Goal: Task Accomplishment & Management: Complete application form

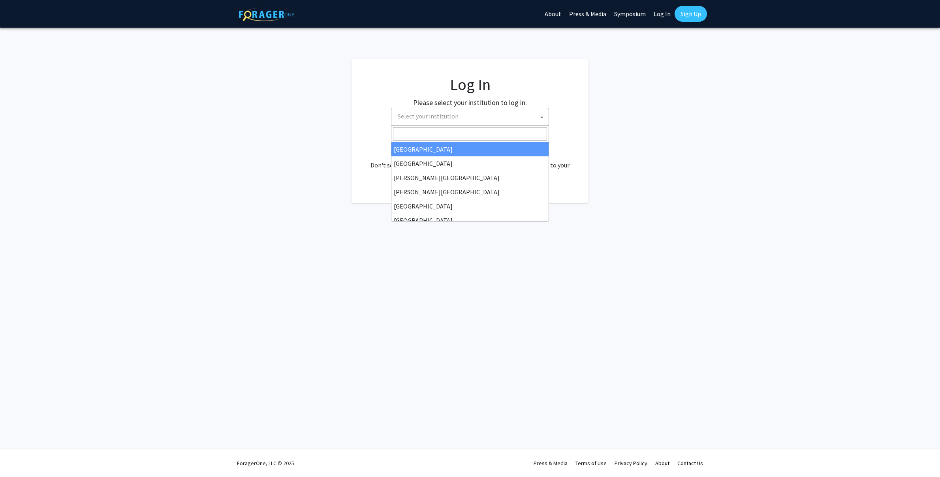
click at [441, 117] on span "Select your institution" at bounding box center [428, 116] width 61 height 8
select select "34"
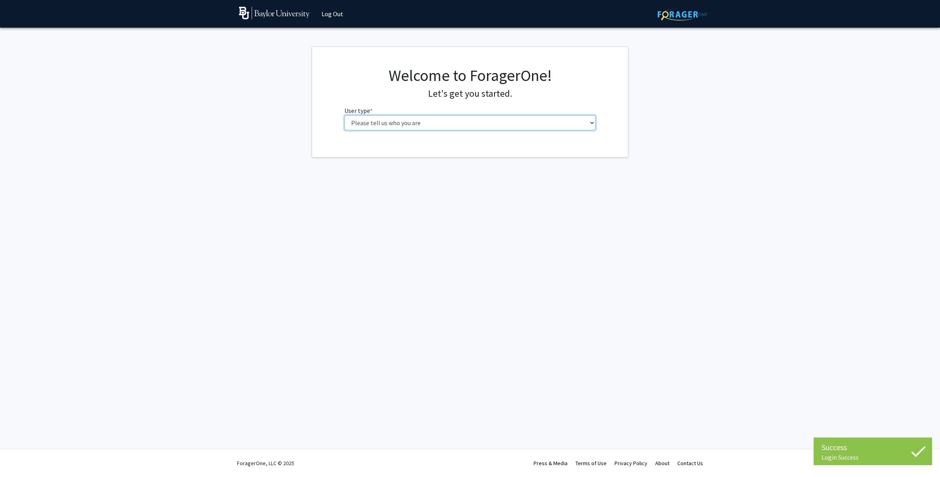
select select "5: faculty"
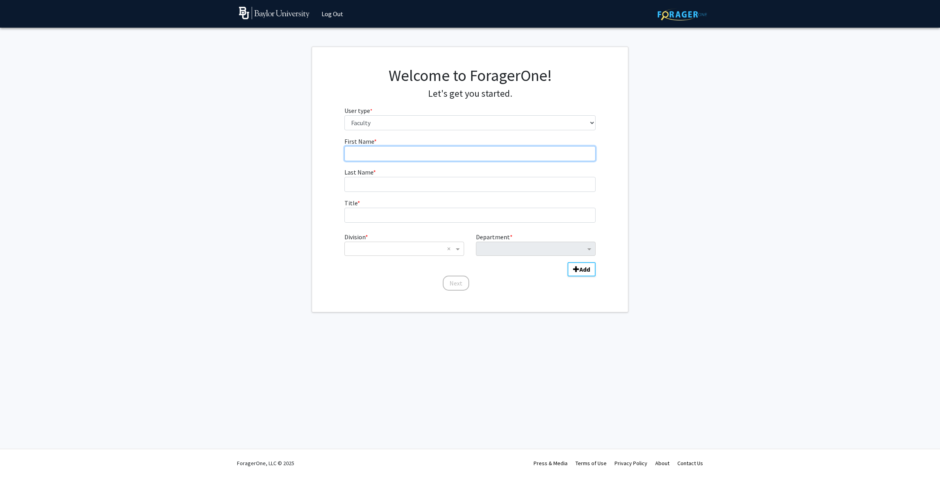
click at [418, 150] on input "First Name * required" at bounding box center [469, 153] width 251 height 15
type input "[PERSON_NAME] ([PERSON_NAME])"
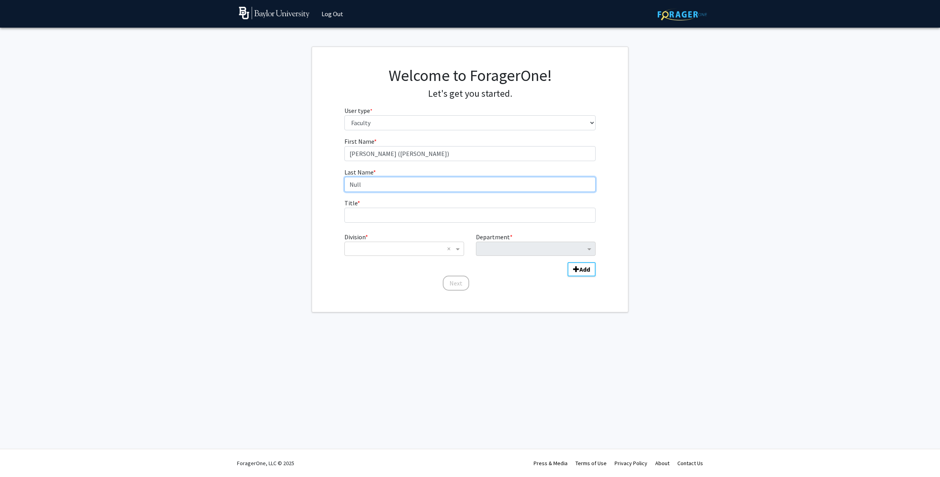
type input "Null"
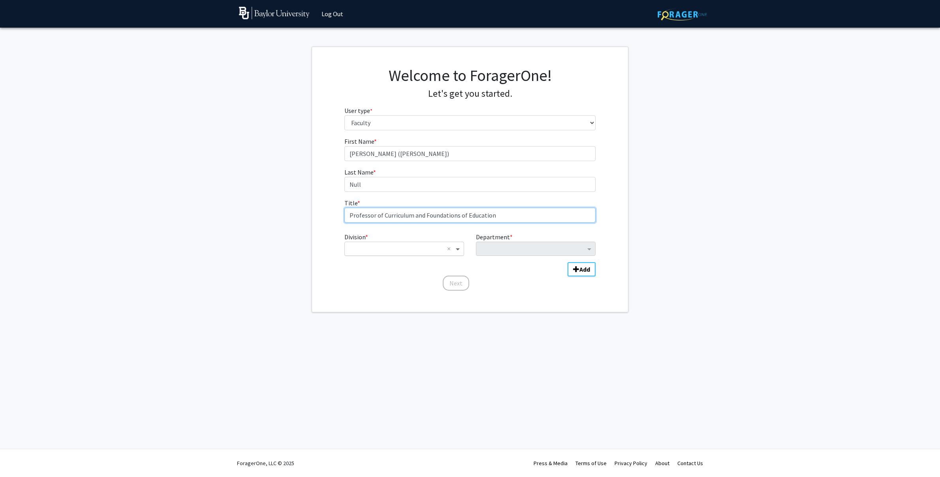
type input "Professor of Curriculum and Foundations of Education"
click at [458, 245] on span "Division" at bounding box center [459, 248] width 10 height 9
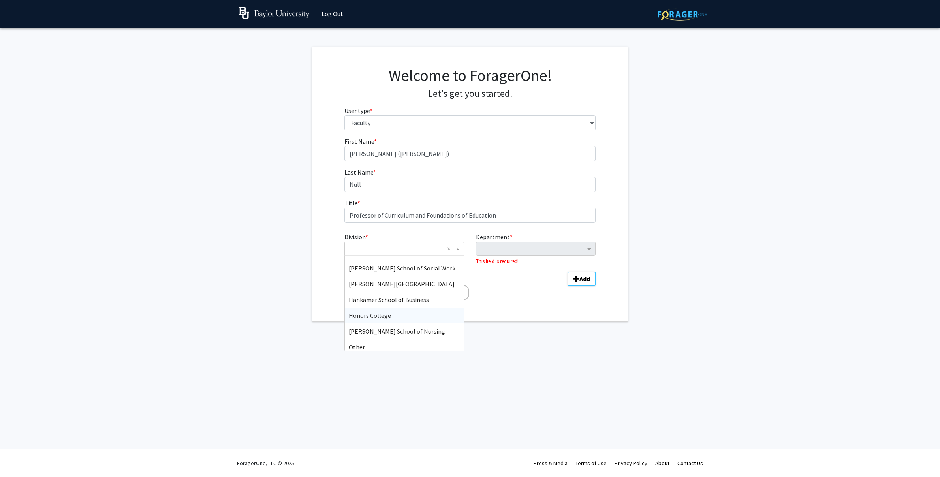
scroll to position [111, 0]
click at [400, 312] on span "School of Education" at bounding box center [376, 311] width 54 height 8
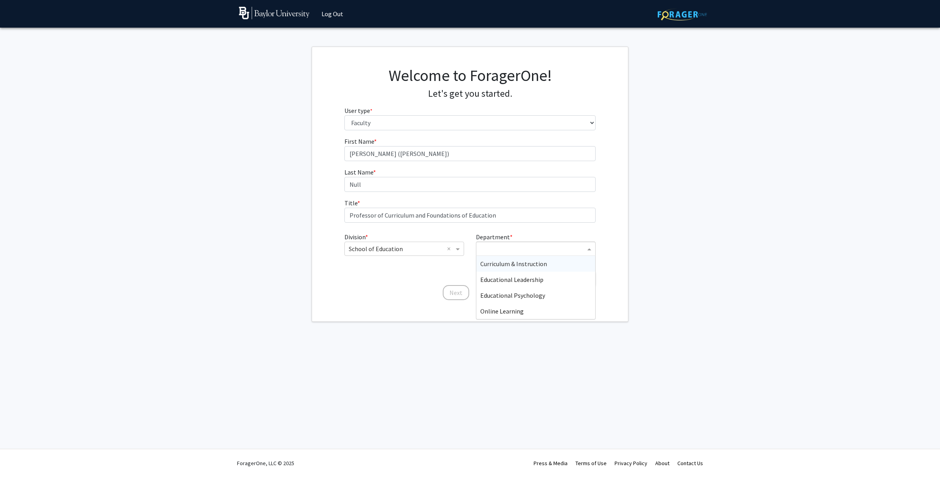
click at [580, 249] on input "Department" at bounding box center [532, 248] width 105 height 9
click at [561, 263] on div "Curriculum & Instruction" at bounding box center [535, 264] width 119 height 16
click at [522, 302] on div "Welcome to ForagerOne! Let's get you started. User type * required Please tell …" at bounding box center [470, 179] width 316 height 265
click at [580, 271] on b "Add" at bounding box center [584, 269] width 11 height 8
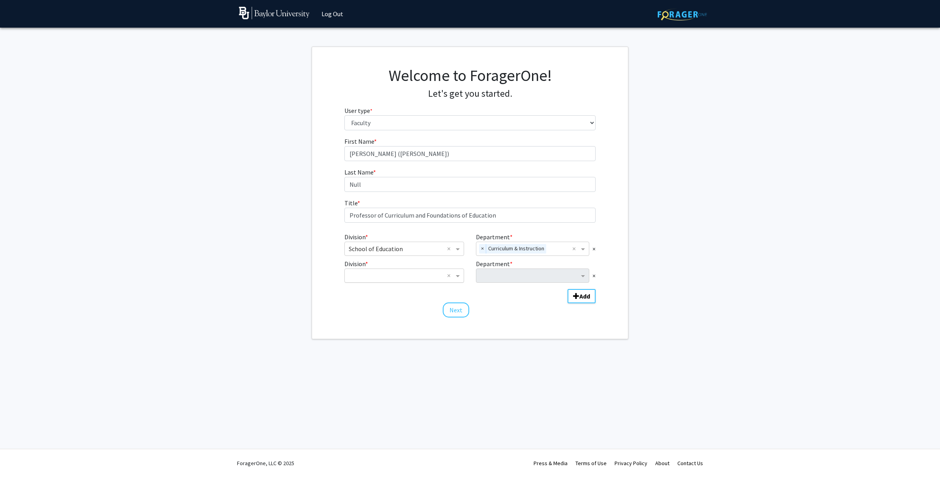
click at [486, 292] on div "Division * × School of Education × Department * × Curriculum & Instruction × × …" at bounding box center [469, 263] width 251 height 69
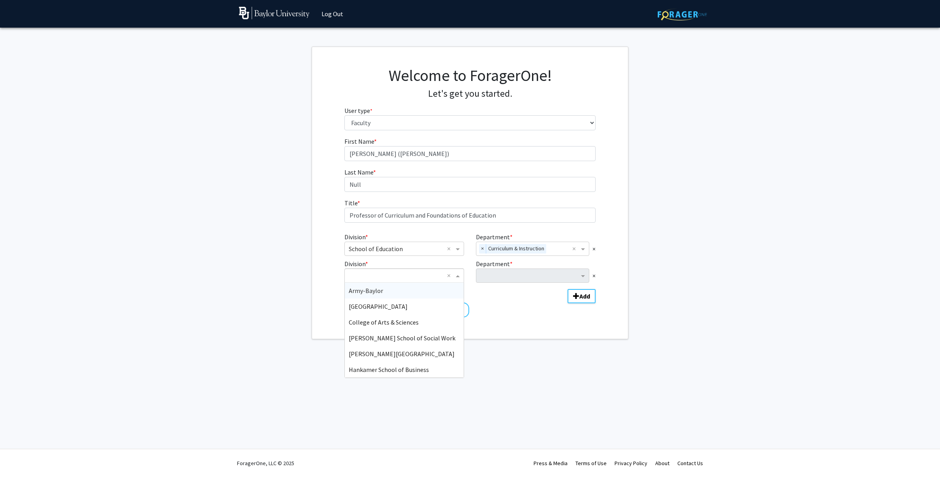
click at [461, 278] on span "Division" at bounding box center [459, 275] width 10 height 9
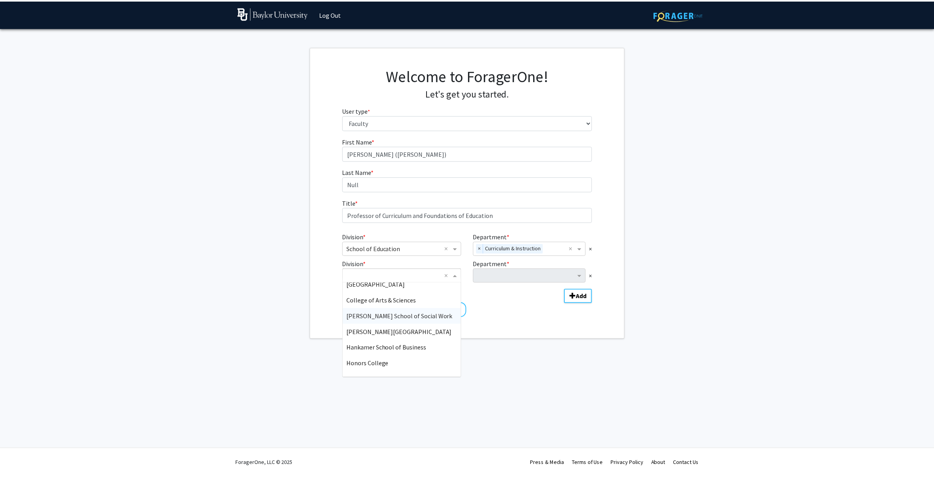
scroll to position [29, 0]
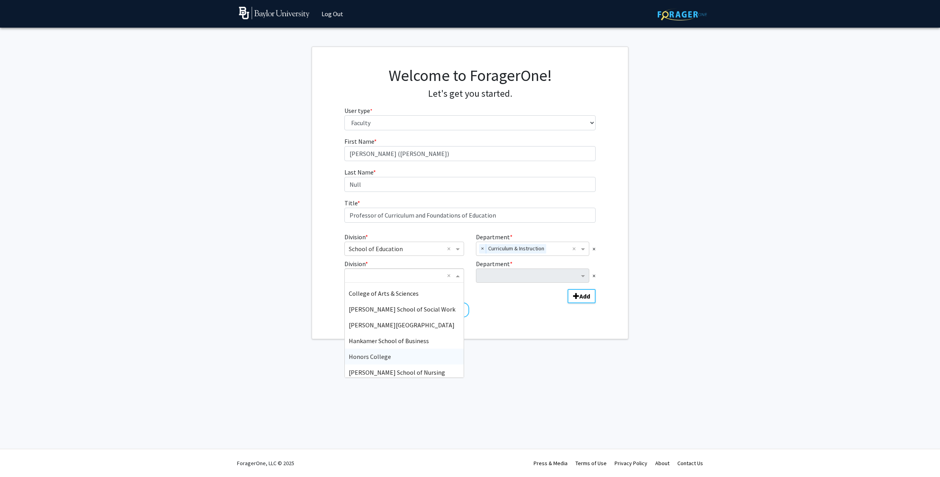
click at [387, 353] on span "Honors College" at bounding box center [370, 357] width 42 height 8
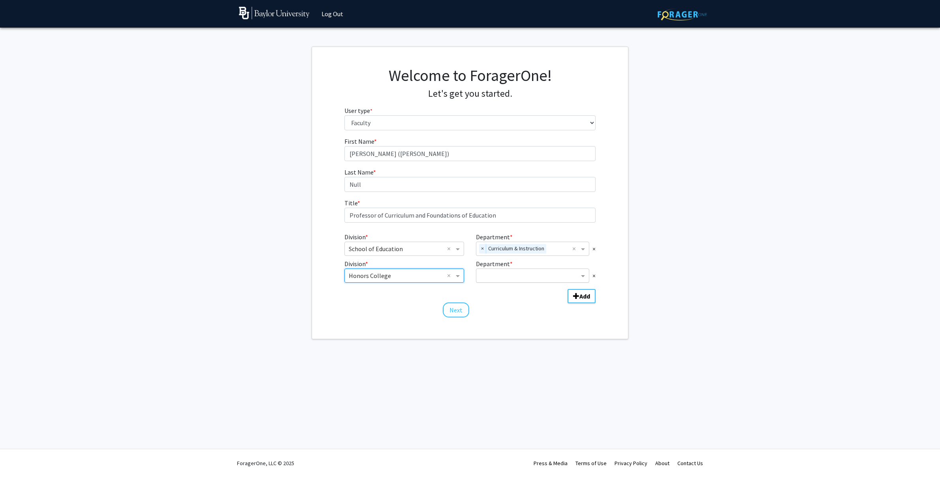
click at [536, 278] on input "Department" at bounding box center [529, 275] width 99 height 9
click at [511, 318] on div "Great Texts" at bounding box center [532, 322] width 113 height 16
click at [446, 310] on button "Next" at bounding box center [456, 309] width 26 height 15
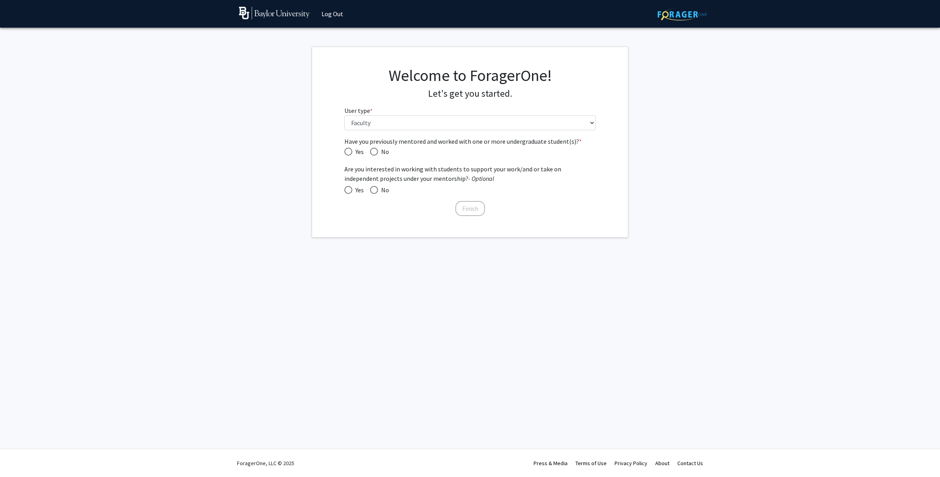
click at [347, 153] on span "Have you previously mentored and worked with one or more undergraduate student(…" at bounding box center [348, 152] width 8 height 8
click at [347, 153] on input "Yes" at bounding box center [348, 152] width 8 height 8
radio input "true"
click at [347, 191] on span at bounding box center [348, 190] width 8 height 8
click at [347, 191] on input "Yes" at bounding box center [348, 190] width 8 height 8
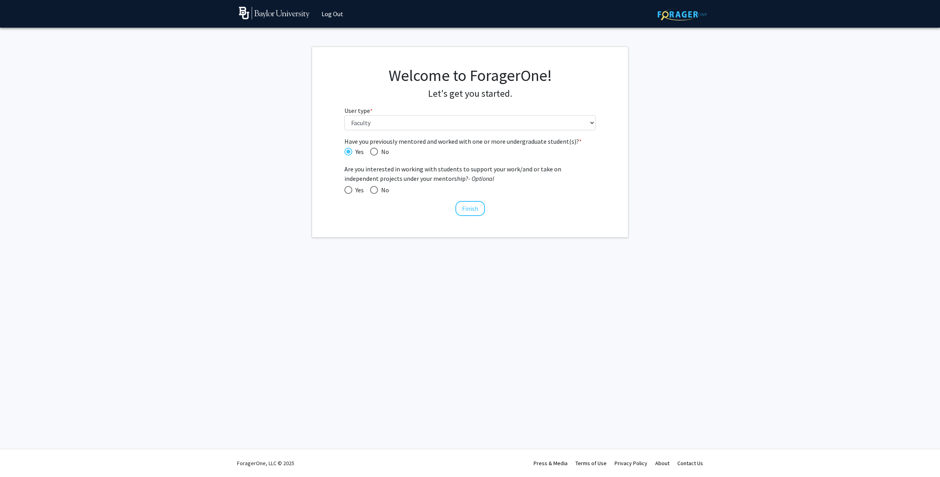
radio input "true"
click at [467, 207] on button "Finish" at bounding box center [470, 208] width 30 height 15
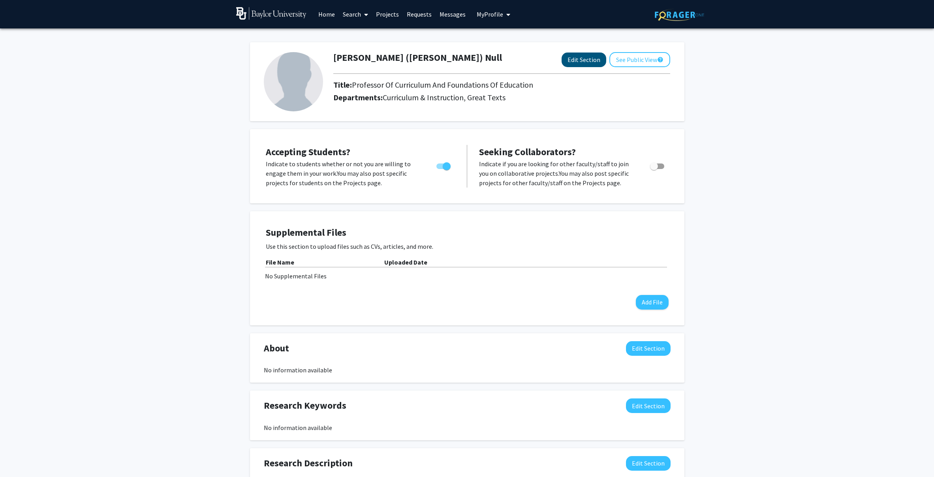
click at [583, 62] on button "Edit Section" at bounding box center [583, 60] width 45 height 15
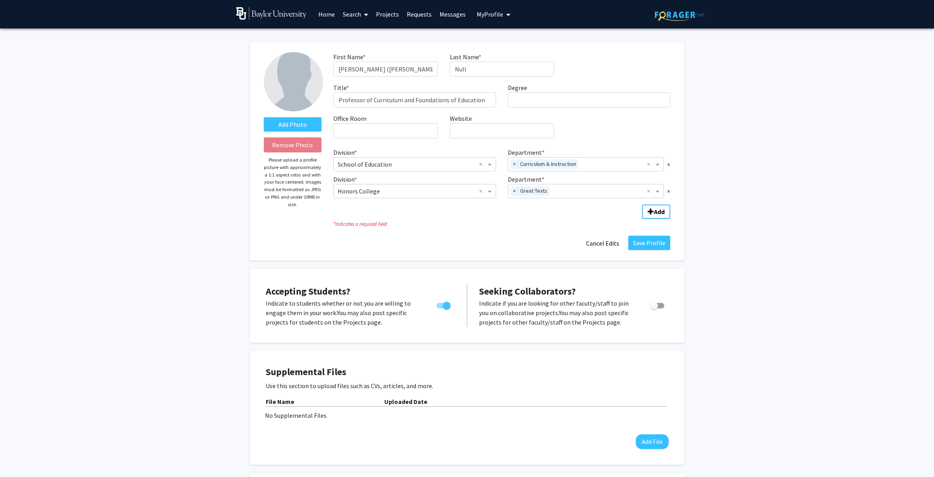
click at [605, 74] on div "First Name * required [PERSON_NAME] ([PERSON_NAME]) Last Name * required Null T…" at bounding box center [501, 98] width 349 height 92
click at [295, 127] on label "Add Photo" at bounding box center [293, 124] width 58 height 14
click at [0, 0] on input "Add Photo" at bounding box center [0, 0] width 0 height 0
click at [651, 244] on button "Save Profile" at bounding box center [649, 243] width 42 height 14
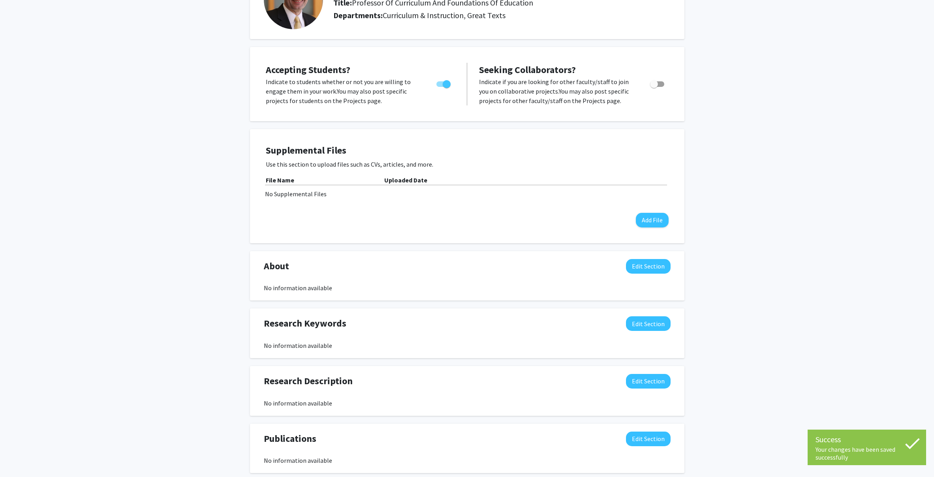
scroll to position [135, 0]
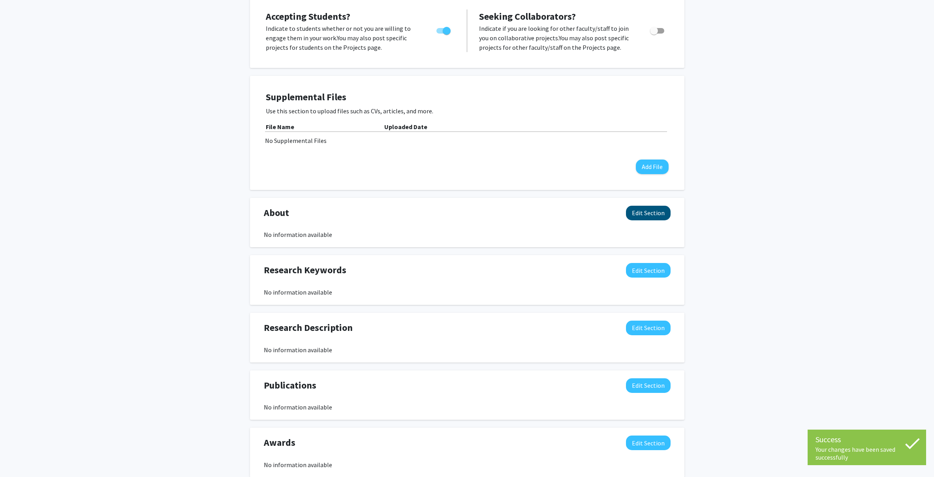
click at [636, 215] on button "Edit Section" at bounding box center [648, 213] width 45 height 15
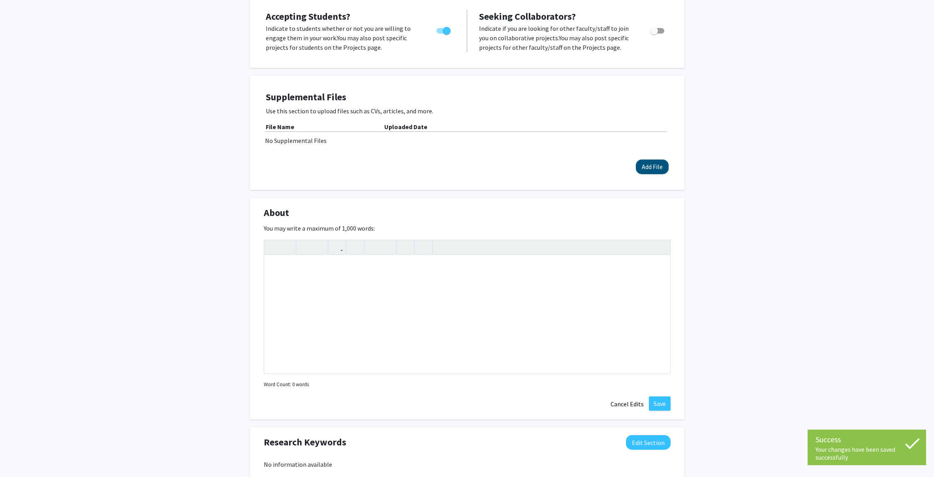
click at [651, 166] on button "Add File" at bounding box center [652, 166] width 33 height 15
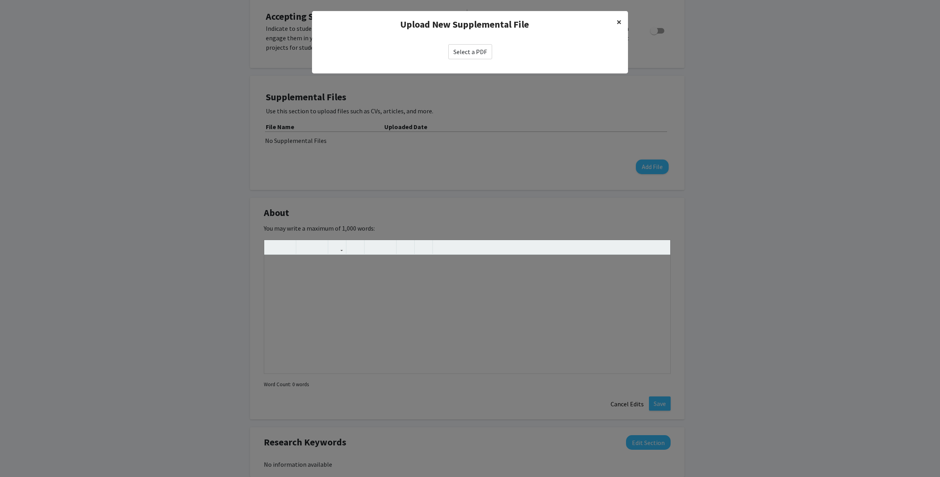
click at [617, 22] on span "×" at bounding box center [618, 22] width 5 height 12
click at [763, 83] on modal-container "Upload New Supplemental File × Select a PDF" at bounding box center [470, 238] width 940 height 477
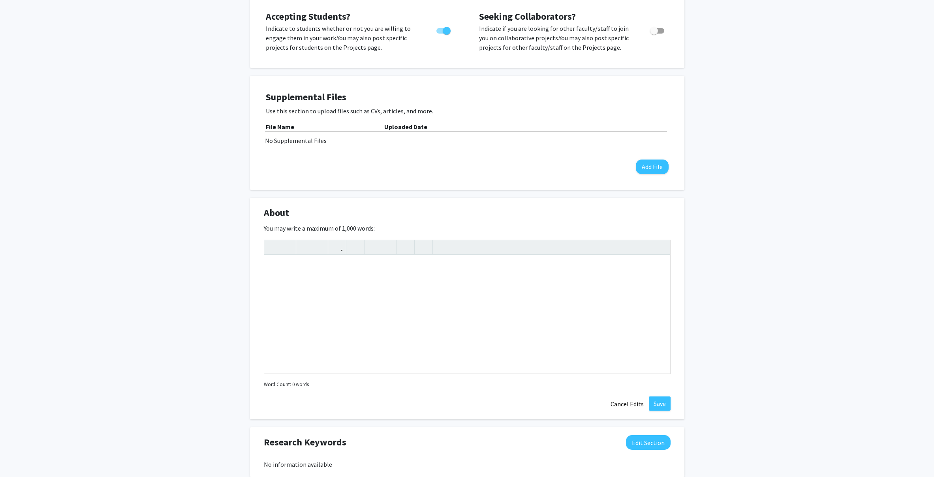
click at [213, 187] on div "[PERSON_NAME] ([PERSON_NAME]) Null Edit Section See Public View help Title: Pro…" at bounding box center [467, 284] width 934 height 782
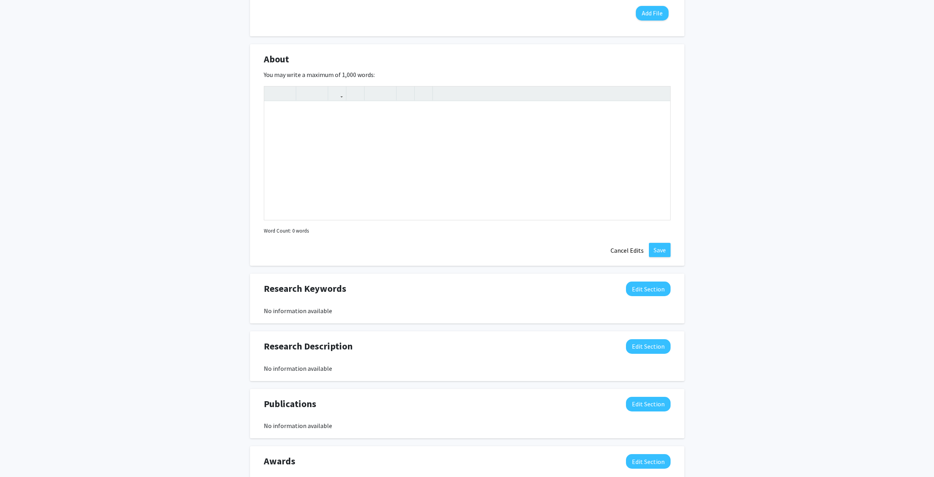
scroll to position [342, 0]
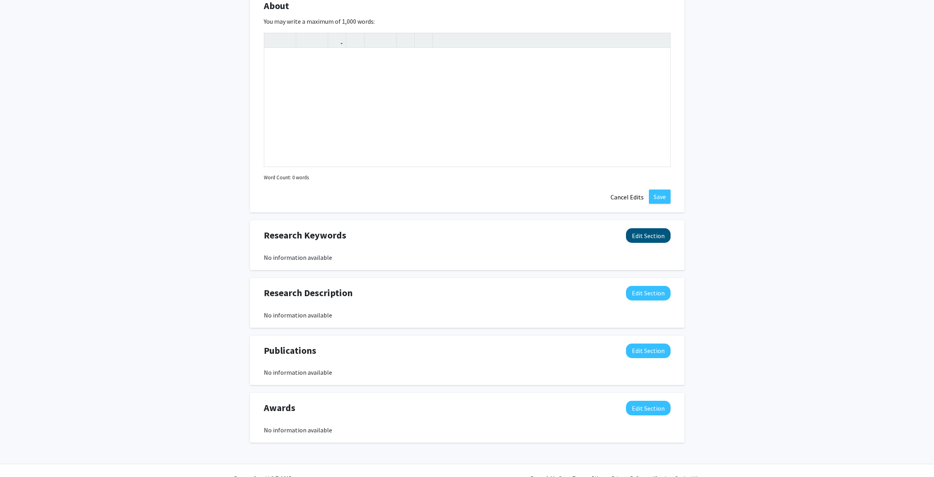
click at [643, 234] on button "Edit Section" at bounding box center [648, 235] width 45 height 15
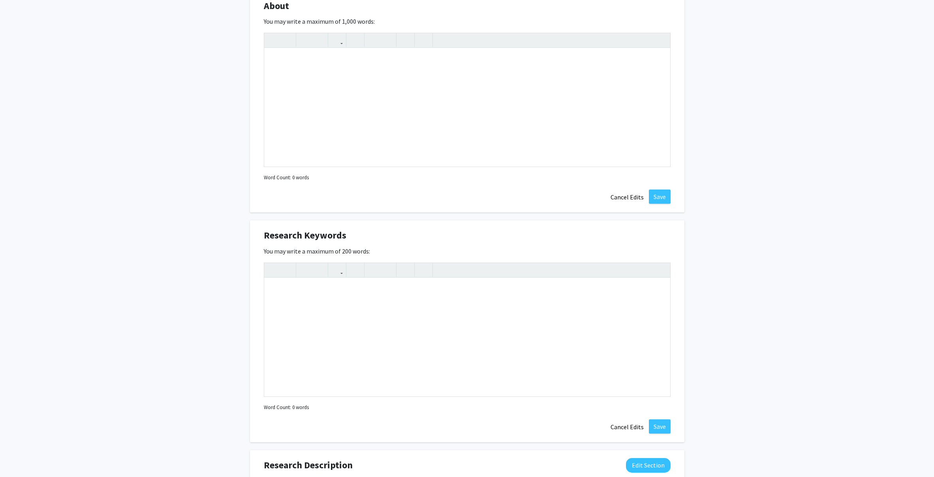
click at [198, 236] on div "[PERSON_NAME] ([PERSON_NAME]) Null Edit Section See Public View help Title: Pro…" at bounding box center [467, 163] width 934 height 954
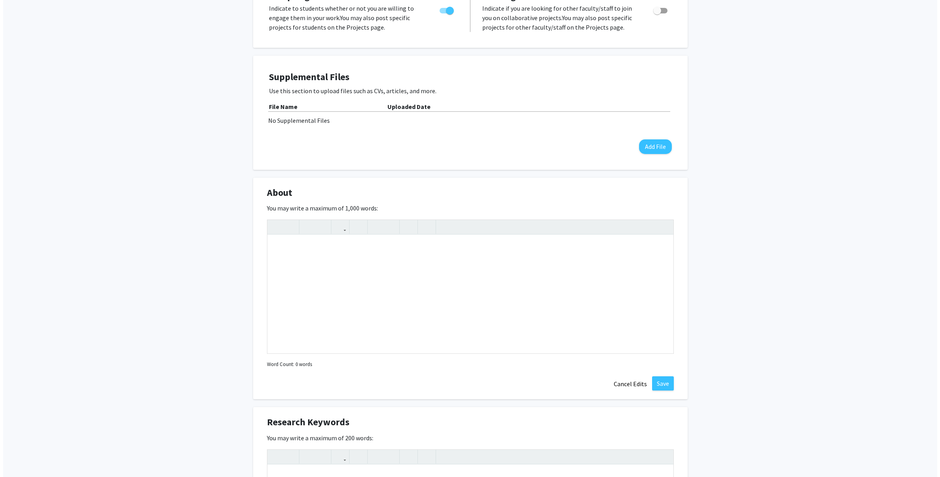
scroll to position [0, 0]
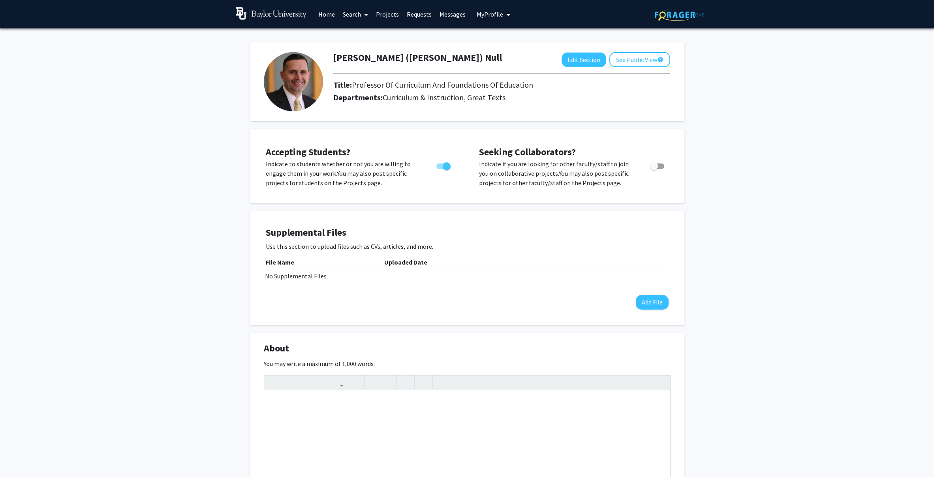
click at [279, 19] on img at bounding box center [271, 13] width 71 height 13
